Goal: Task Accomplishment & Management: Complete application form

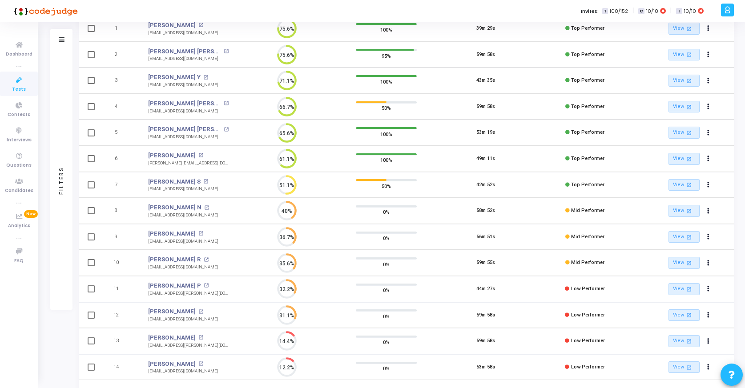
scroll to position [156, 0]
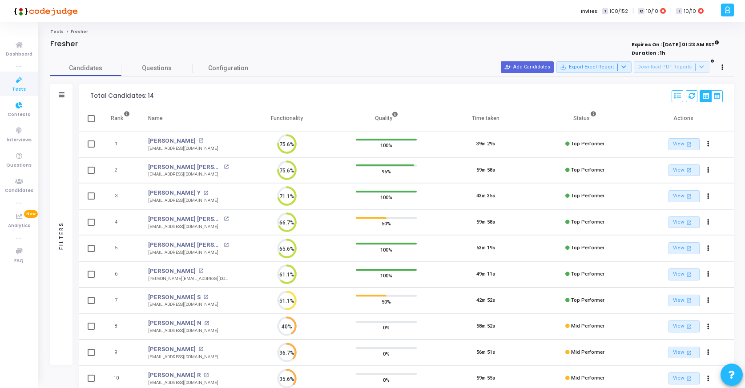
click at [17, 78] on icon at bounding box center [19, 80] width 19 height 11
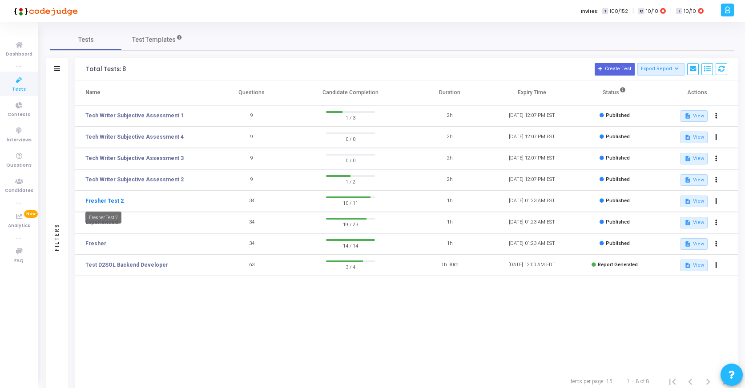
click at [105, 198] on link "Fresher Test 2" at bounding box center [104, 201] width 38 height 8
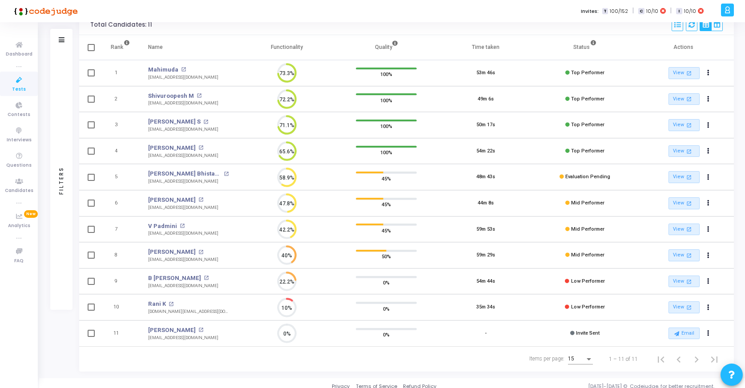
click at [18, 77] on icon at bounding box center [19, 80] width 19 height 11
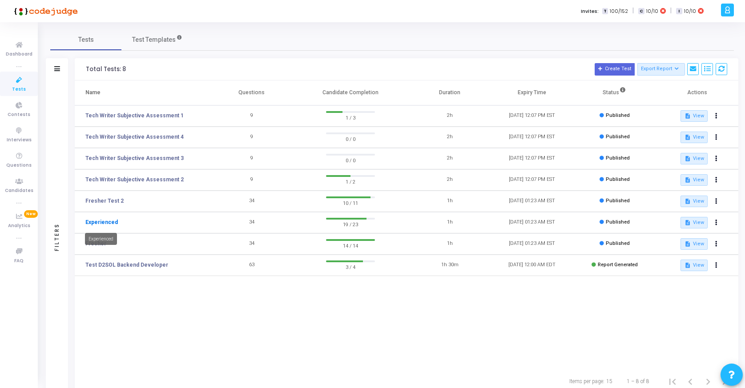
click at [105, 221] on link "Experienced" at bounding box center [101, 222] width 32 height 8
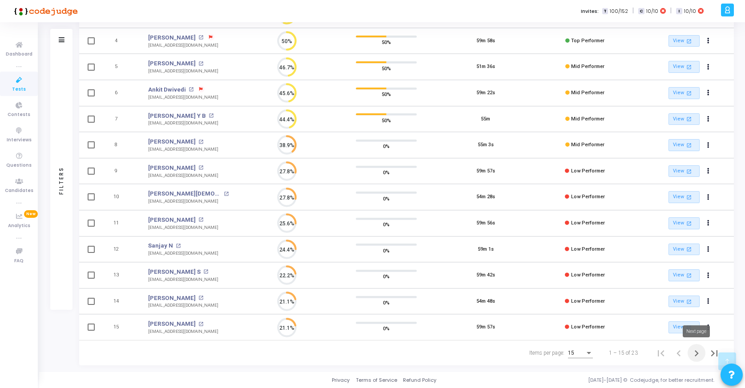
click at [696, 353] on icon "Next page" at bounding box center [697, 354] width 12 height 12
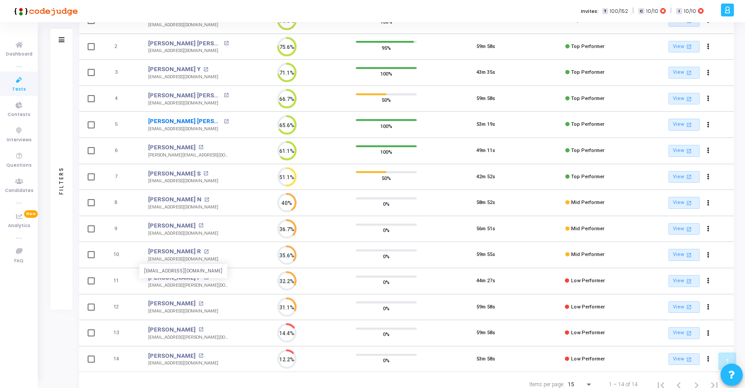
scroll to position [138, 0]
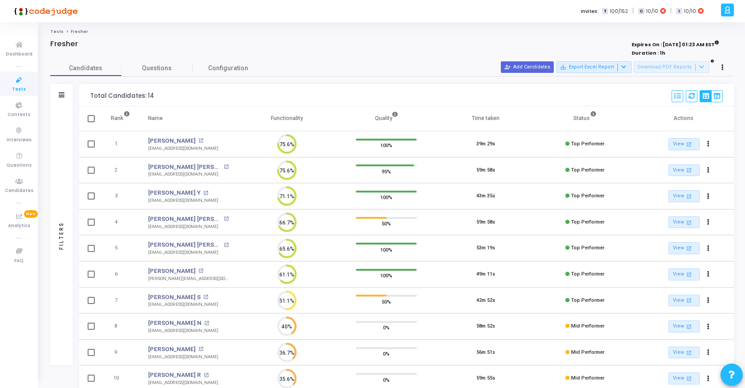
click at [20, 82] on icon at bounding box center [19, 80] width 19 height 11
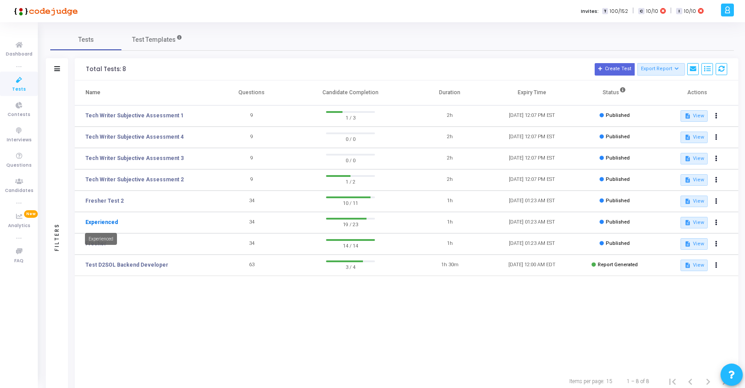
click at [103, 223] on link "Experienced" at bounding box center [101, 222] width 32 height 8
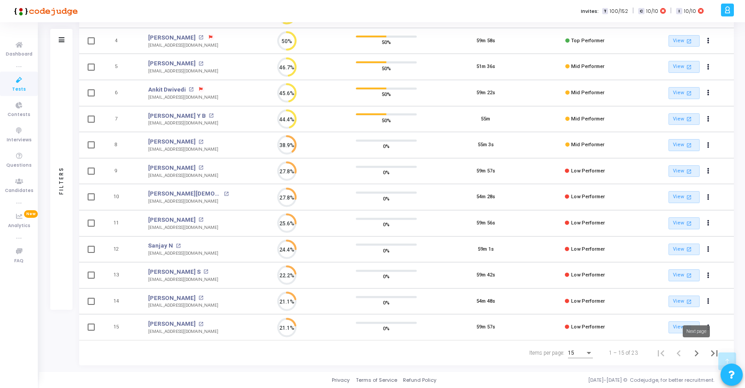
click at [699, 353] on icon "Next page" at bounding box center [697, 354] width 12 height 12
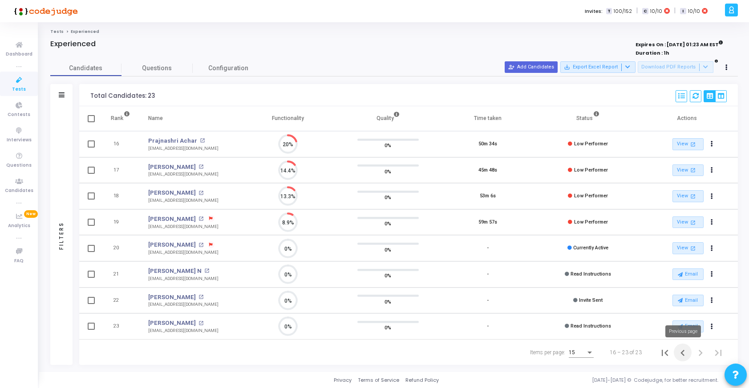
click at [685, 352] on icon "Previous page" at bounding box center [682, 353] width 12 height 12
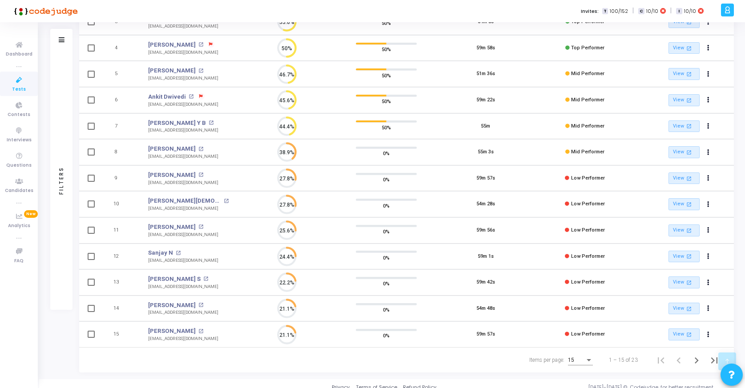
scroll to position [182, 0]
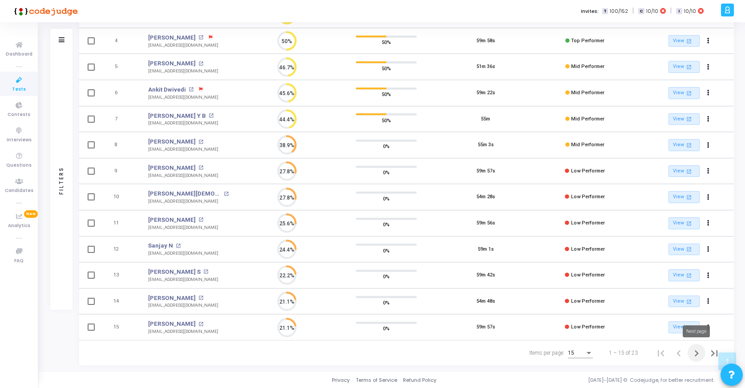
click at [695, 353] on icon "Next page" at bounding box center [697, 354] width 12 height 12
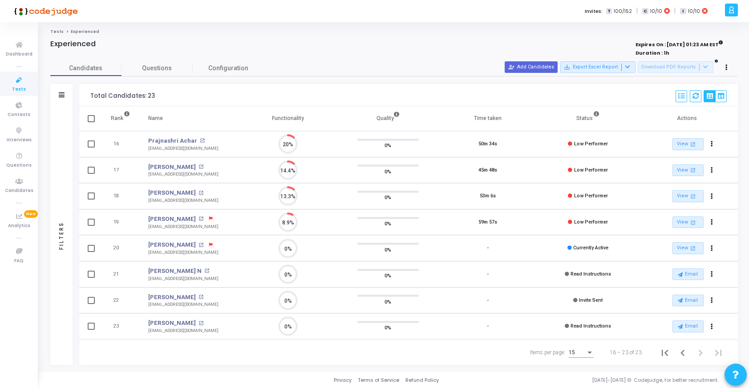
scroll to position [4, 4]
click at [19, 78] on icon at bounding box center [19, 80] width 19 height 11
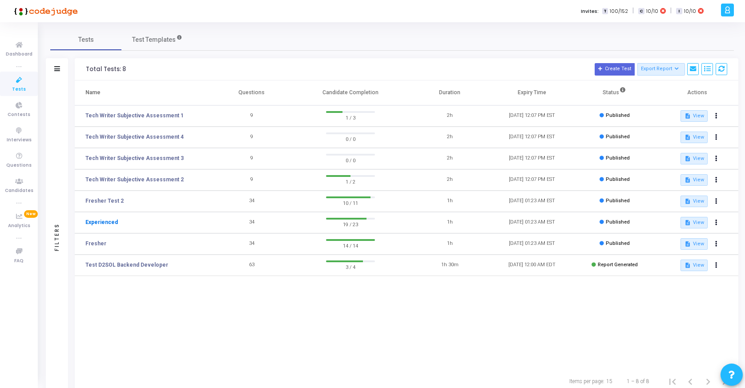
click at [101, 221] on link "Experienced" at bounding box center [101, 222] width 32 height 8
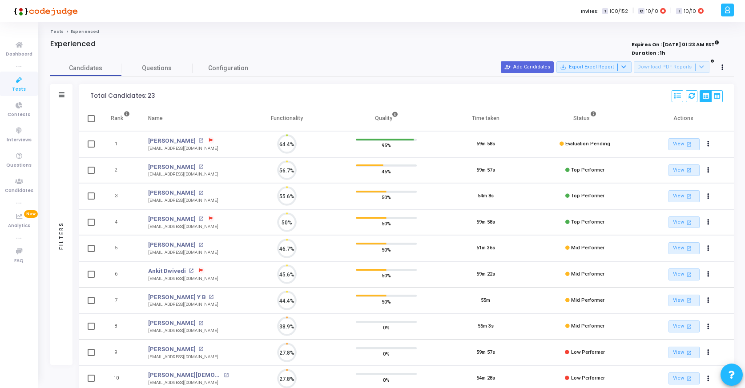
scroll to position [4, 4]
click at [530, 66] on button "person_add_alt Add Candidates" at bounding box center [527, 67] width 53 height 12
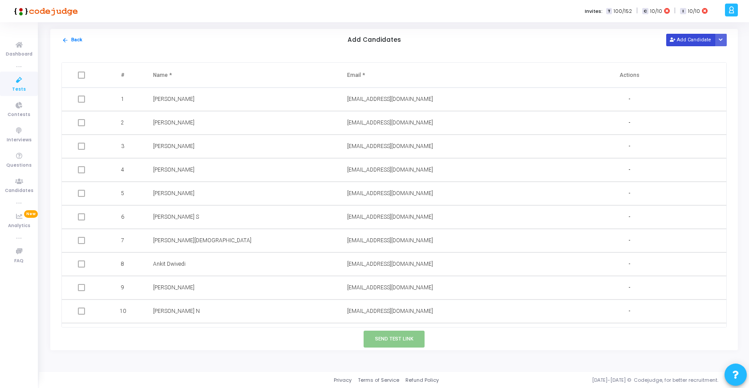
click at [686, 37] on button "Add Candidate" at bounding box center [690, 40] width 49 height 12
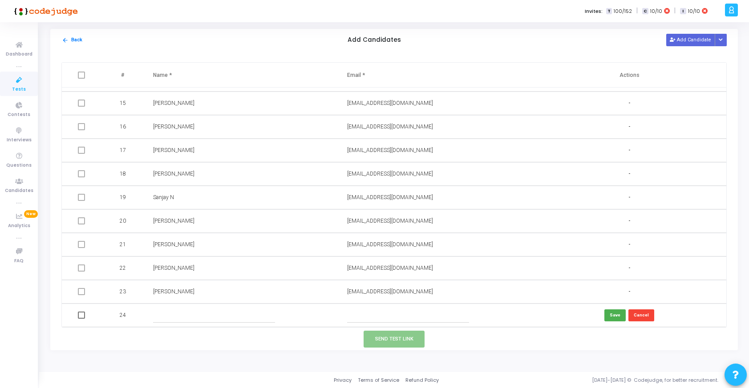
click at [383, 318] on input "text" at bounding box center [408, 315] width 122 height 15
paste input "[EMAIL_ADDRESS][DOMAIN_NAME]"
type input "[EMAIL_ADDRESS][DOMAIN_NAME]"
click at [249, 315] on input "text" at bounding box center [214, 315] width 122 height 15
type input "[PERSON_NAME] G"
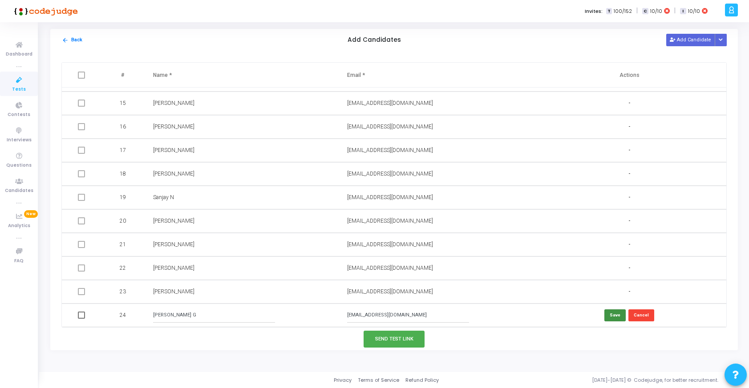
click at [612, 314] on button "Save" at bounding box center [614, 316] width 21 height 12
click at [79, 319] on td at bounding box center [82, 316] width 41 height 24
click at [83, 315] on span at bounding box center [81, 315] width 7 height 7
click at [81, 319] on input "checkbox" at bounding box center [81, 319] width 0 height 0
checkbox input "true"
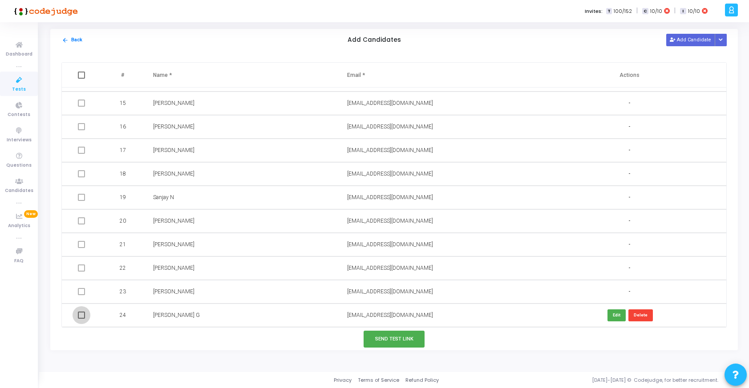
checkbox input "true"
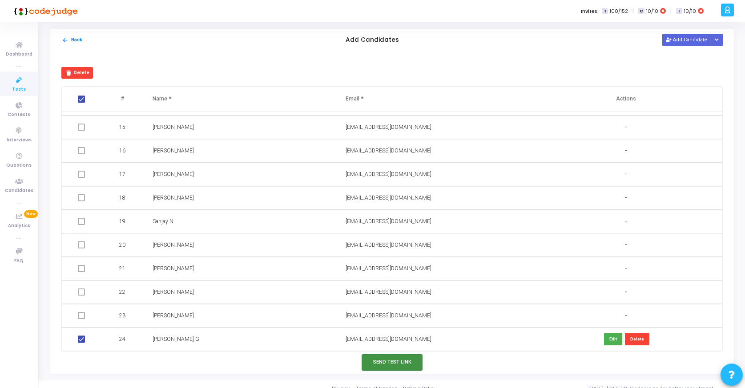
click at [401, 360] on button "Send Test Link" at bounding box center [392, 363] width 61 height 16
